Goal: Navigation & Orientation: Find specific page/section

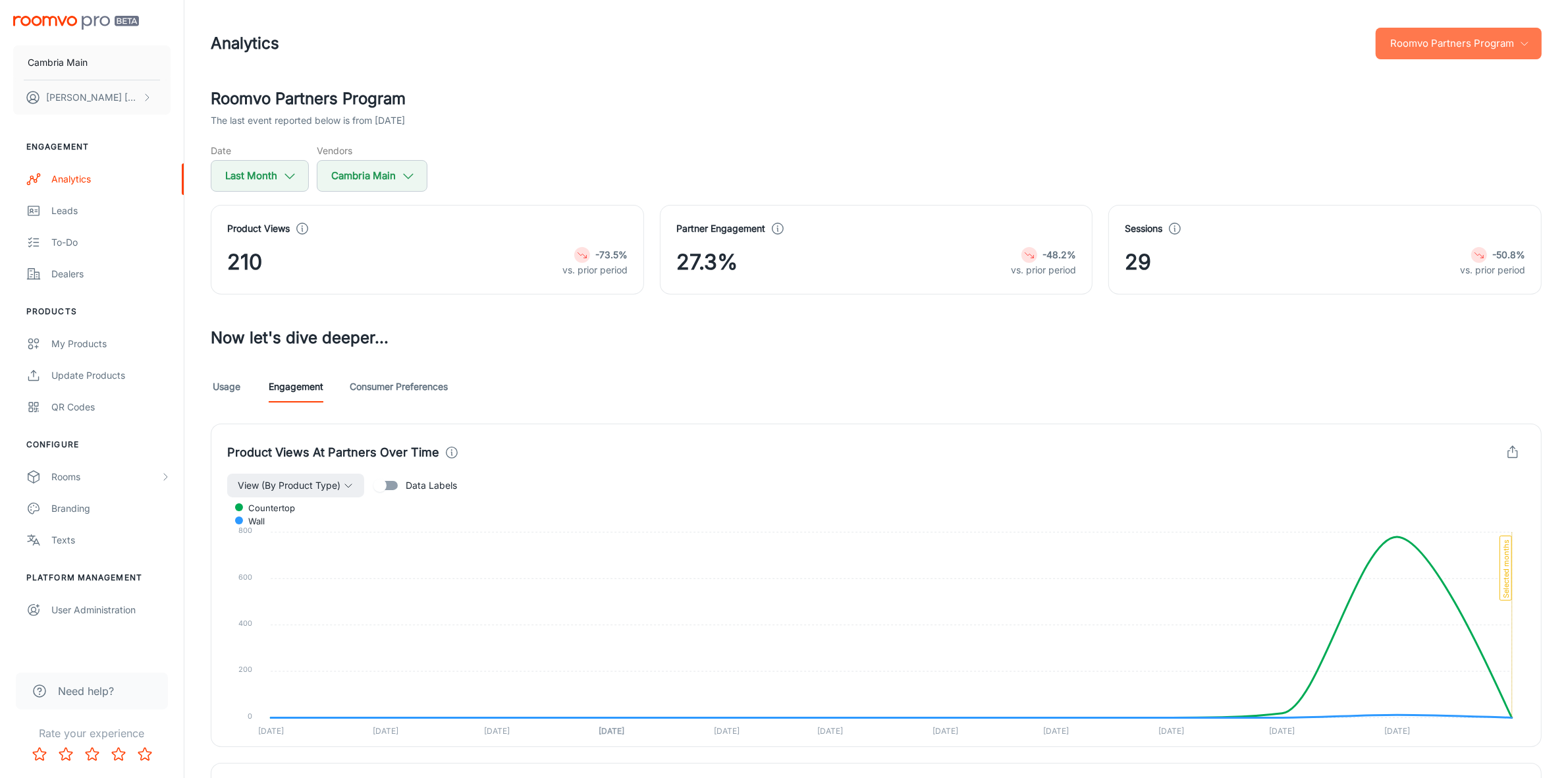
click at [1415, 43] on button "Roomvo Partners Program" at bounding box center [1458, 43] width 166 height 32
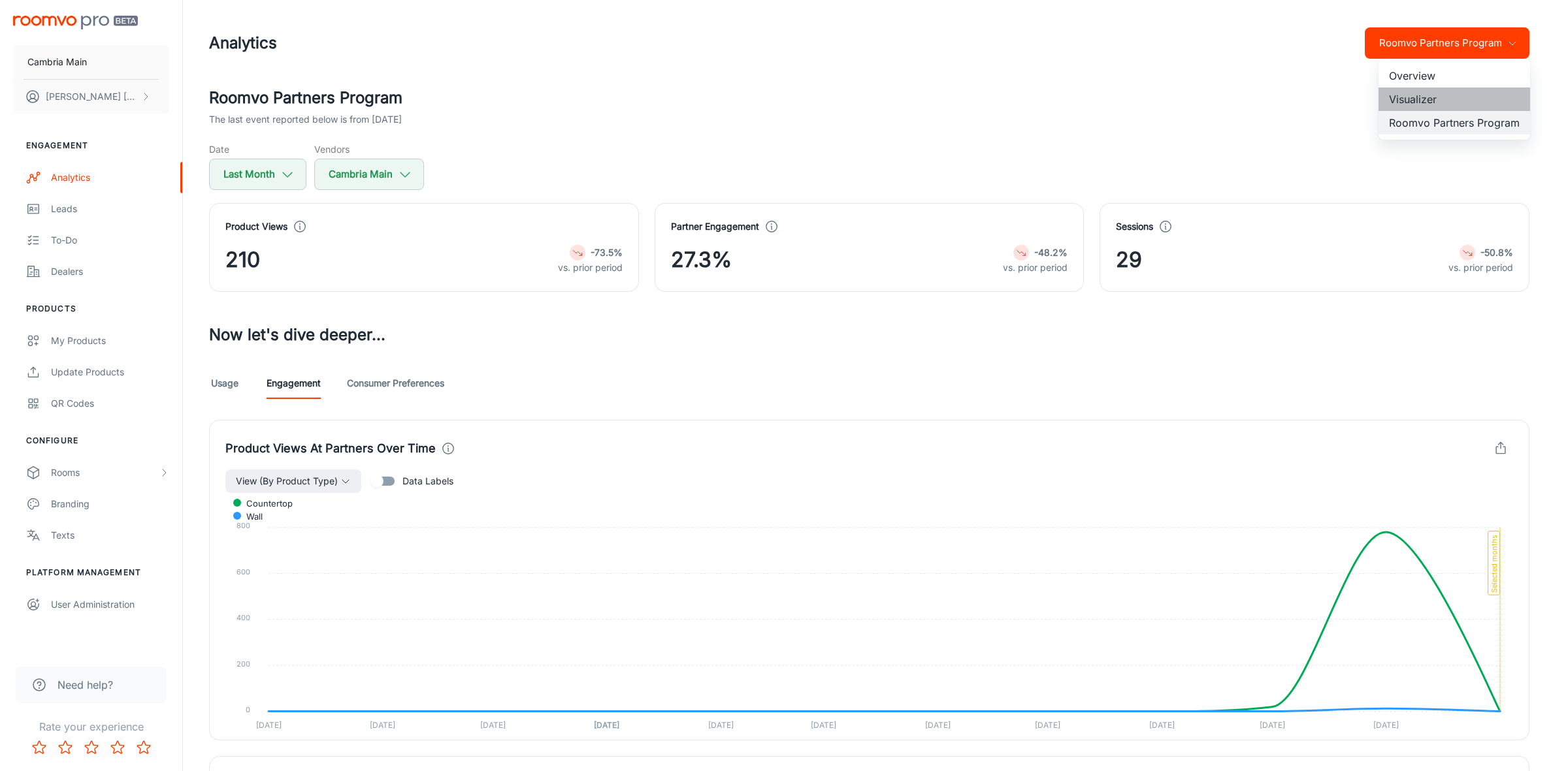
click at [1415, 91] on li "Visualizer" at bounding box center [1454, 99] width 151 height 23
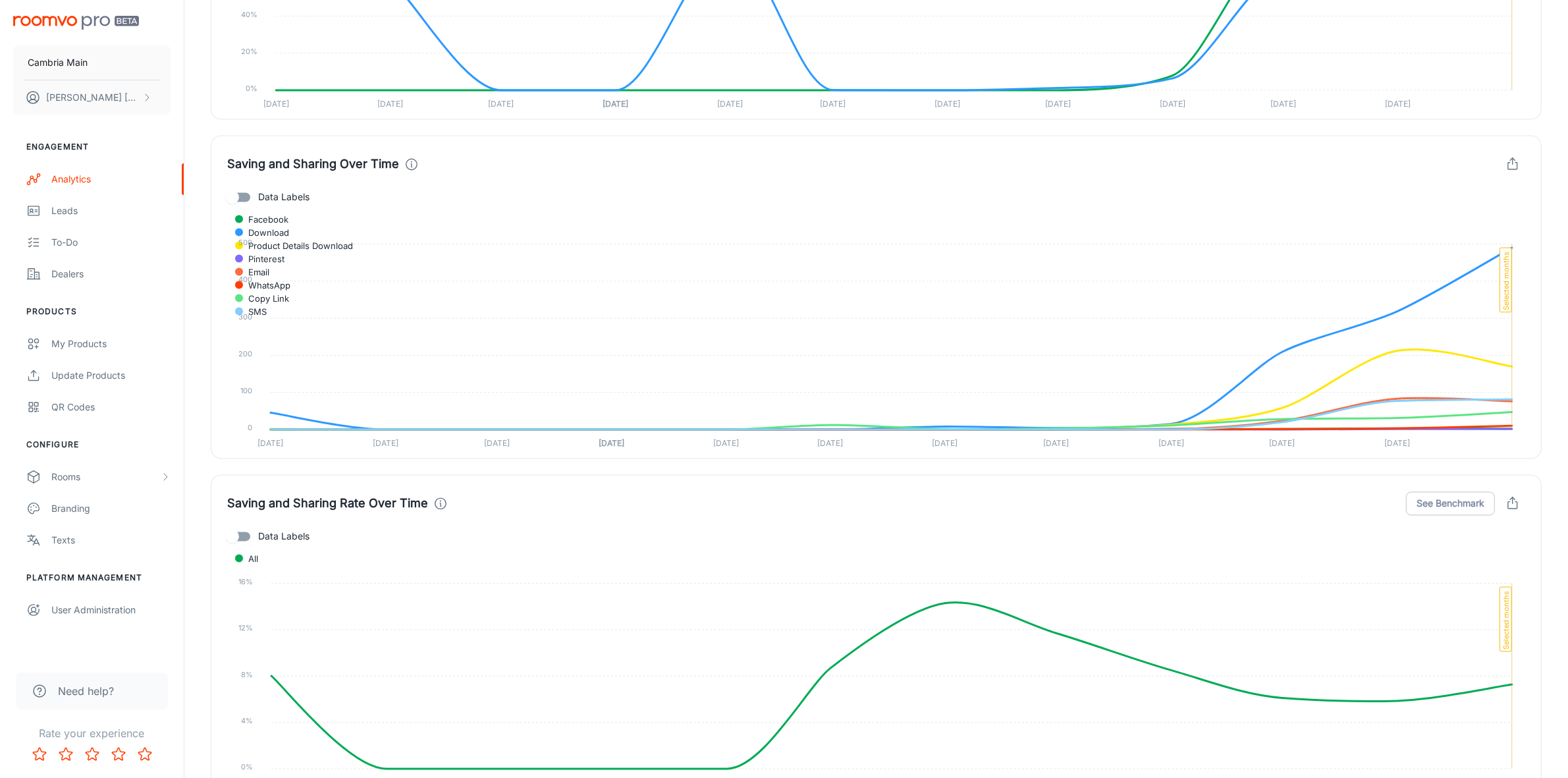
scroll to position [2718, 0]
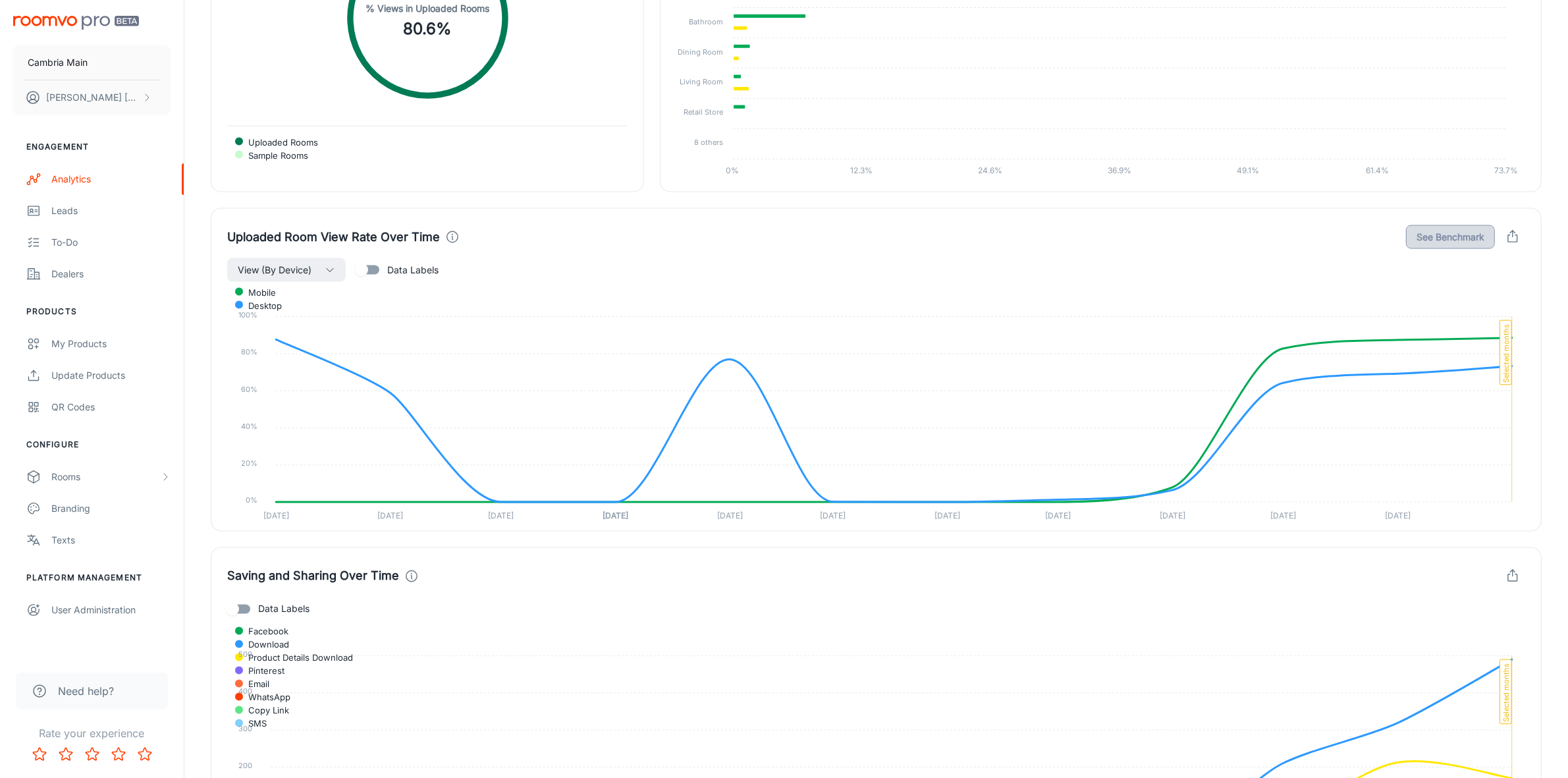
click at [1433, 244] on button "See Benchmark" at bounding box center [1450, 237] width 89 height 24
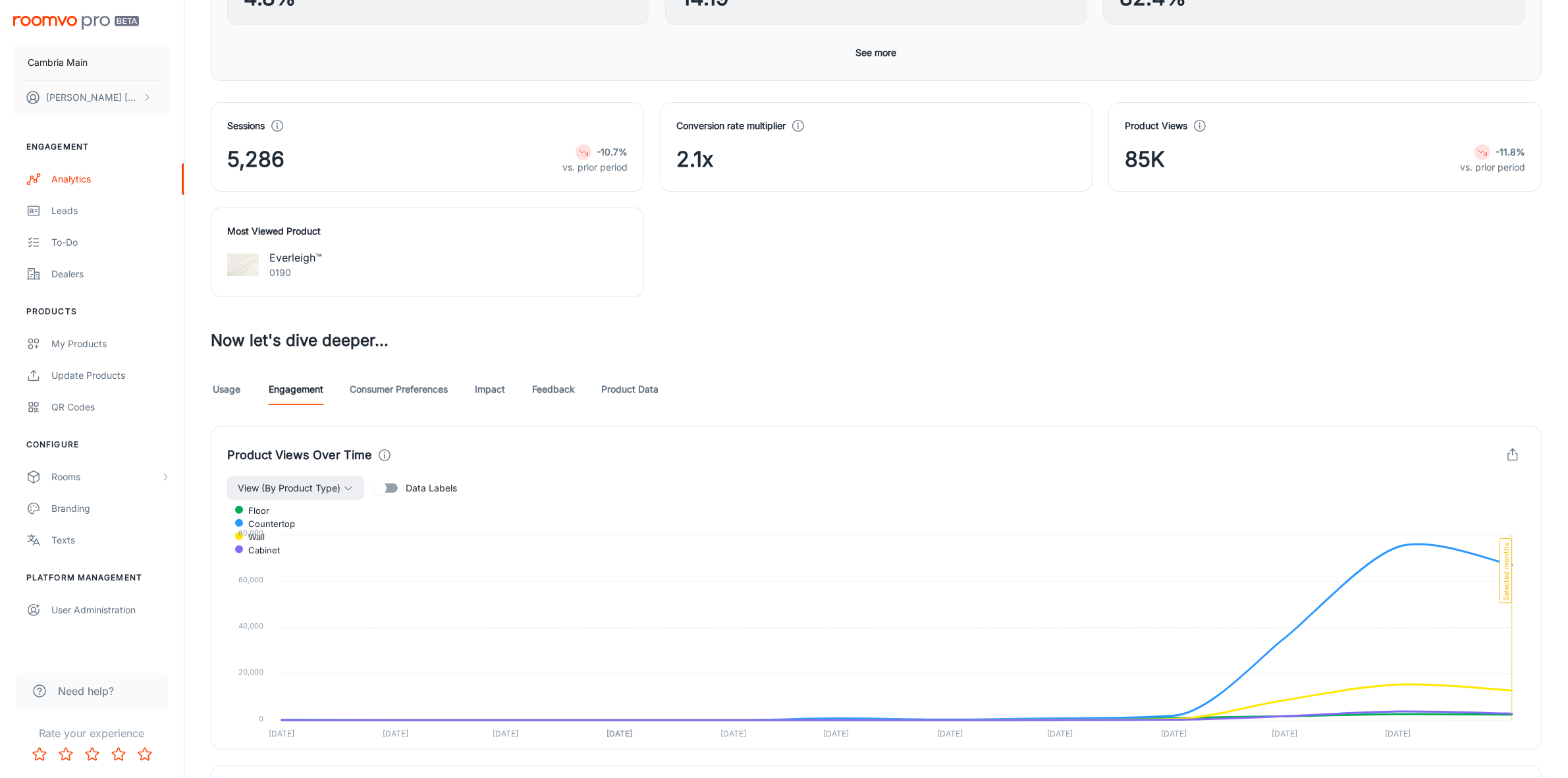
scroll to position [165, 0]
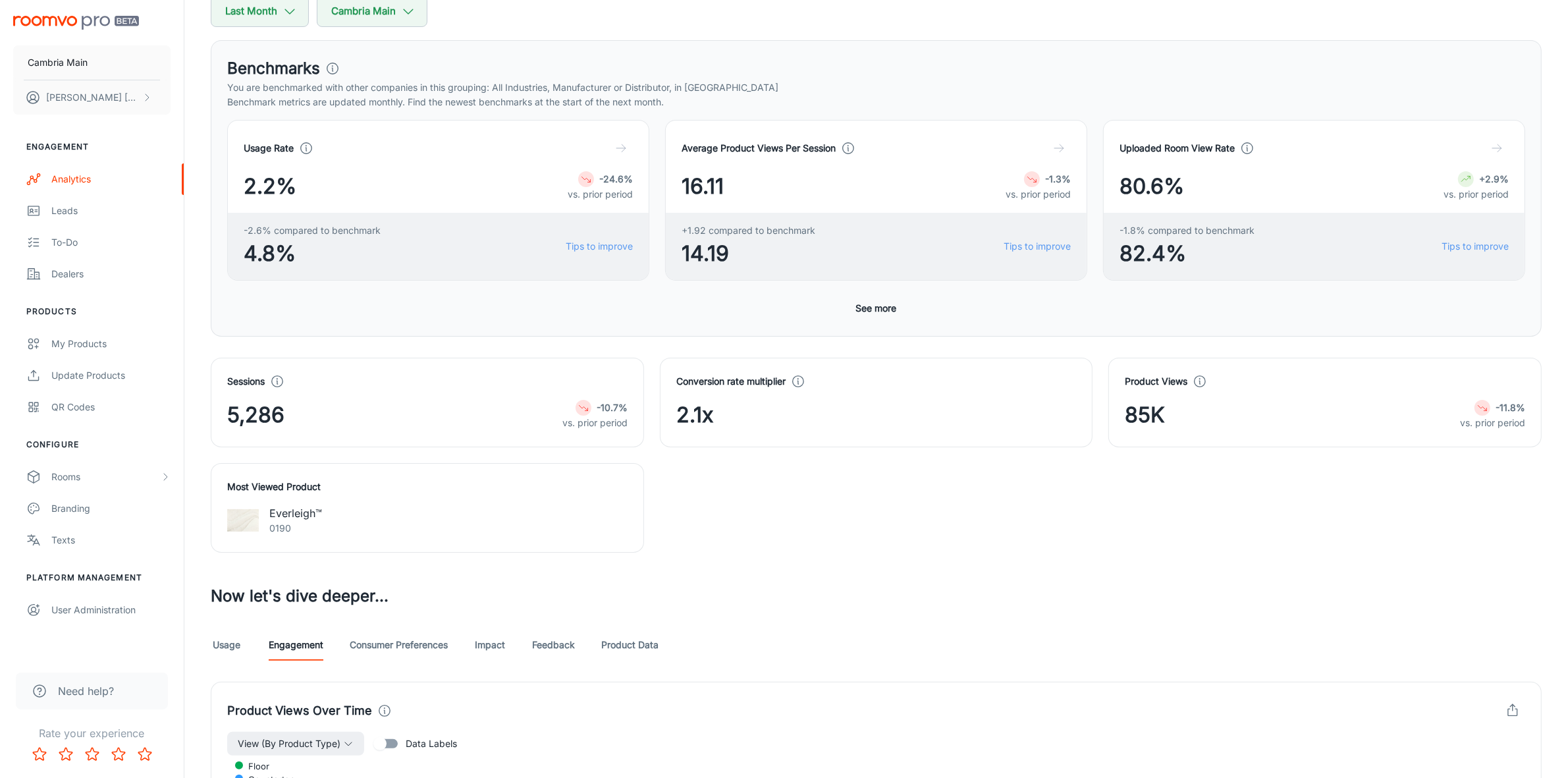
click at [565, 646] on link "Feedback" at bounding box center [554, 645] width 43 height 32
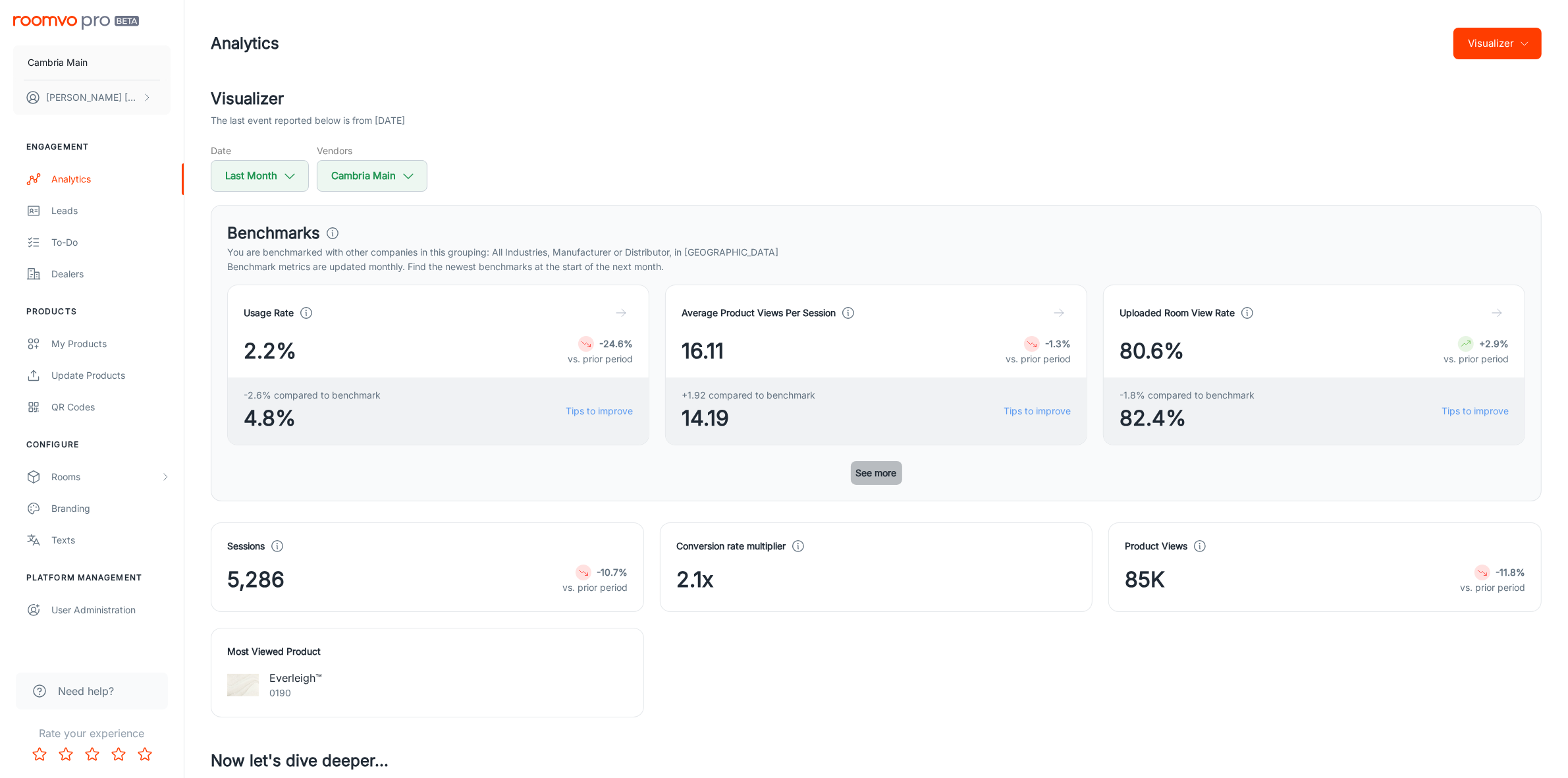
click at [864, 479] on button "See more" at bounding box center [876, 472] width 51 height 24
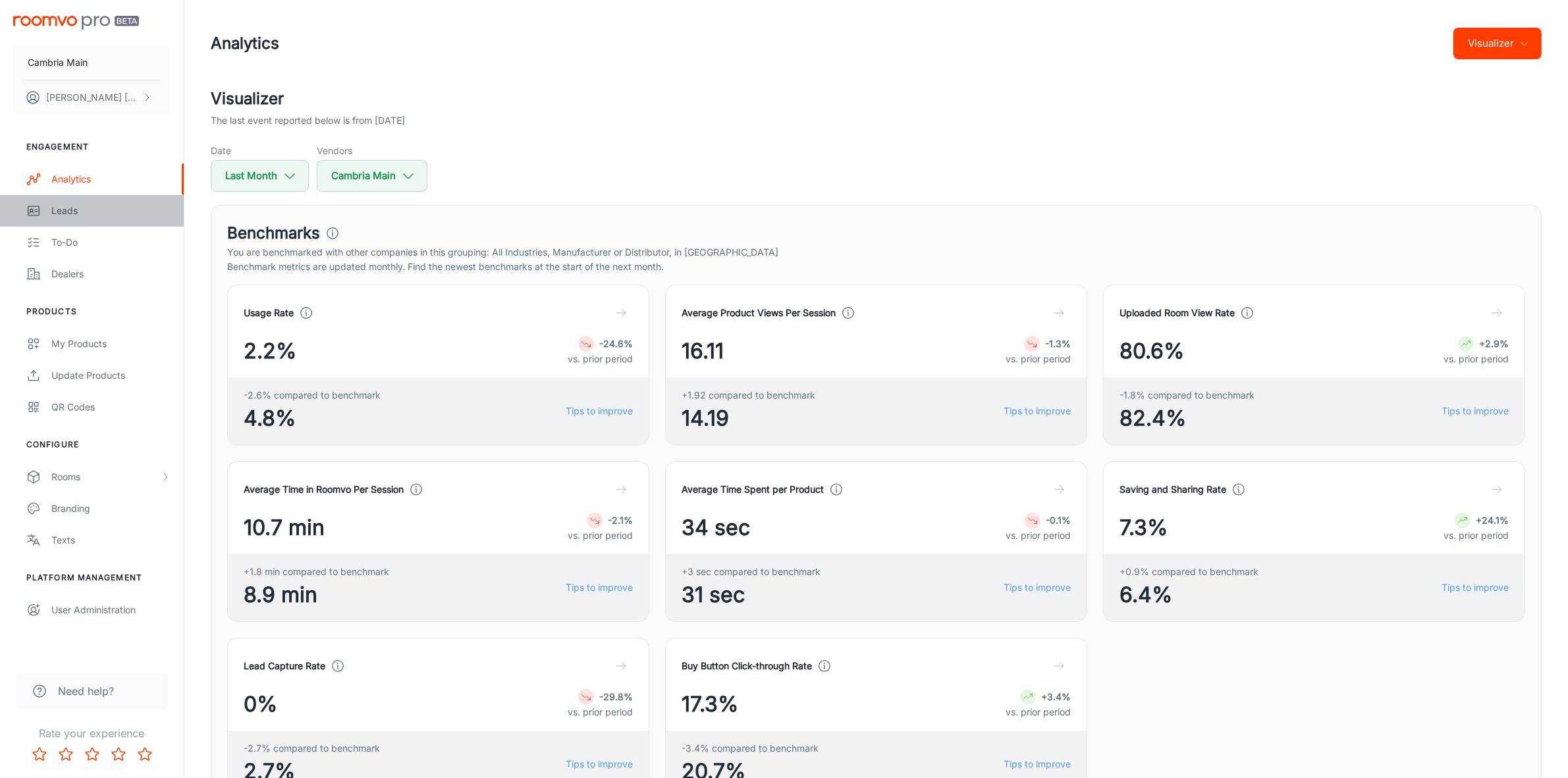
click at [59, 207] on div "Leads" at bounding box center [110, 211] width 119 height 15
